Goal: Find specific page/section: Find specific page/section

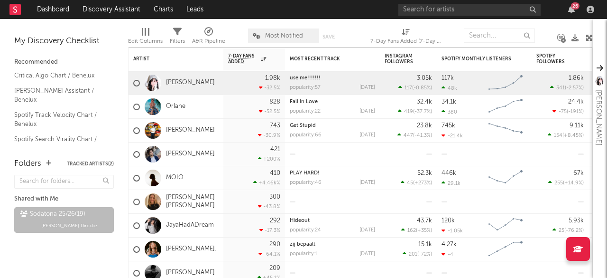
click at [60, 247] on div "Sodatona 25/26 ( 19 ) Bobbi Directie" at bounding box center [64, 227] width 100 height 47
click at [84, 259] on div "Shared with Me Sodatona 25/26 ( 19 ) Bobbi Directie" at bounding box center [64, 216] width 100 height 89
